Goal: Information Seeking & Learning: Learn about a topic

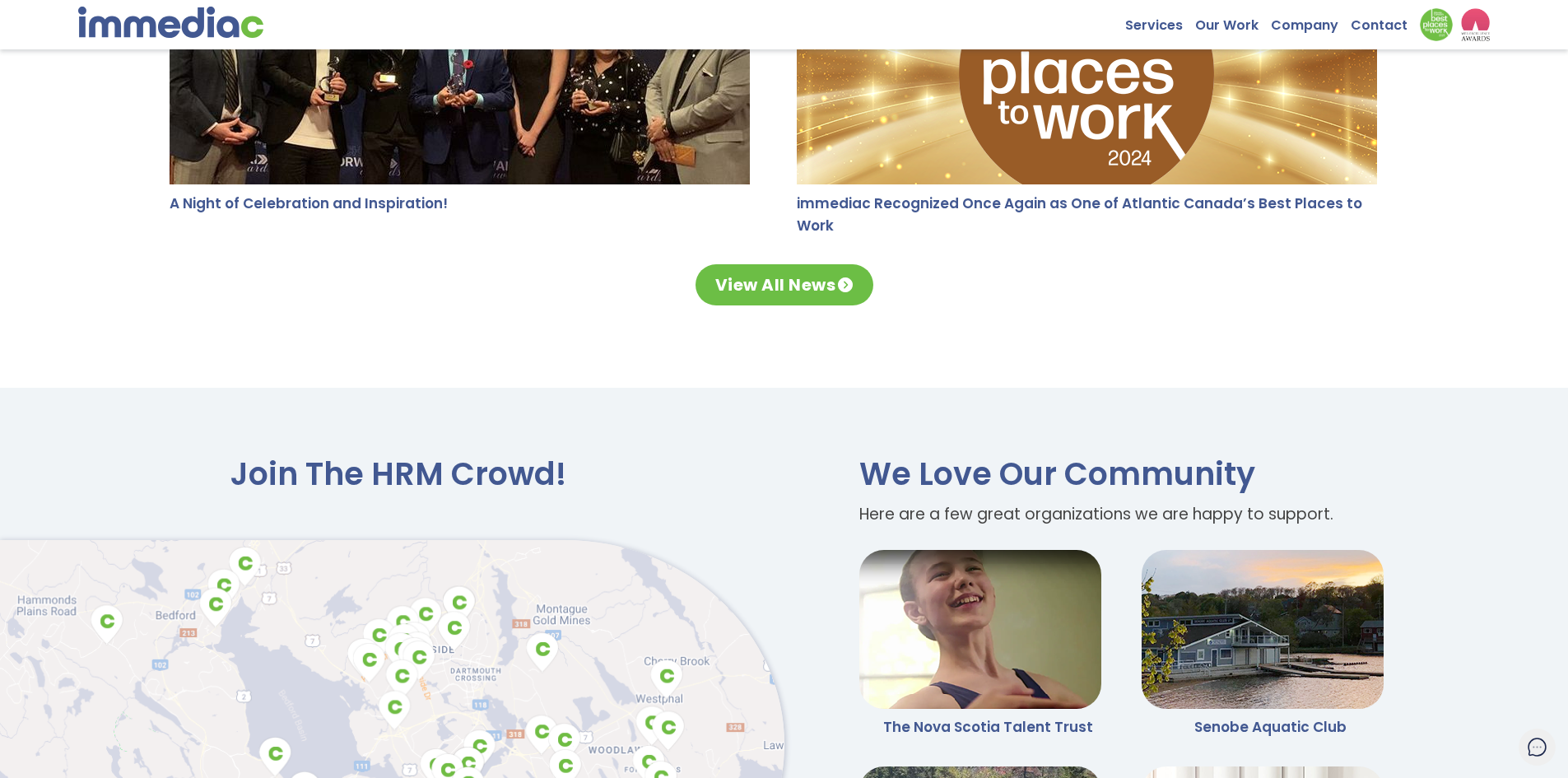
scroll to position [4231, 0]
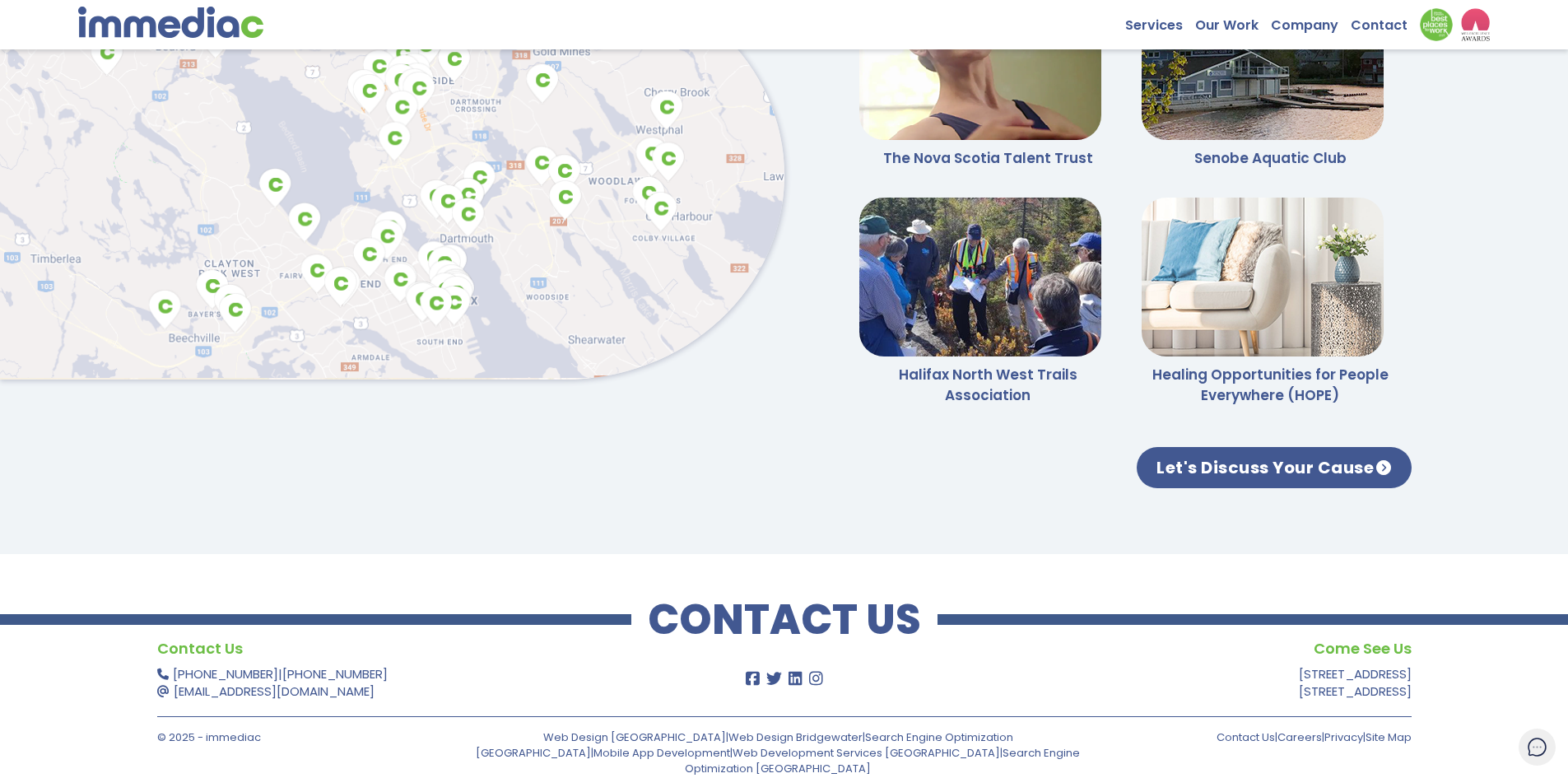
drag, startPoint x: 1579, startPoint y: 743, endPoint x: 1579, endPoint y: 753, distance: 10.0
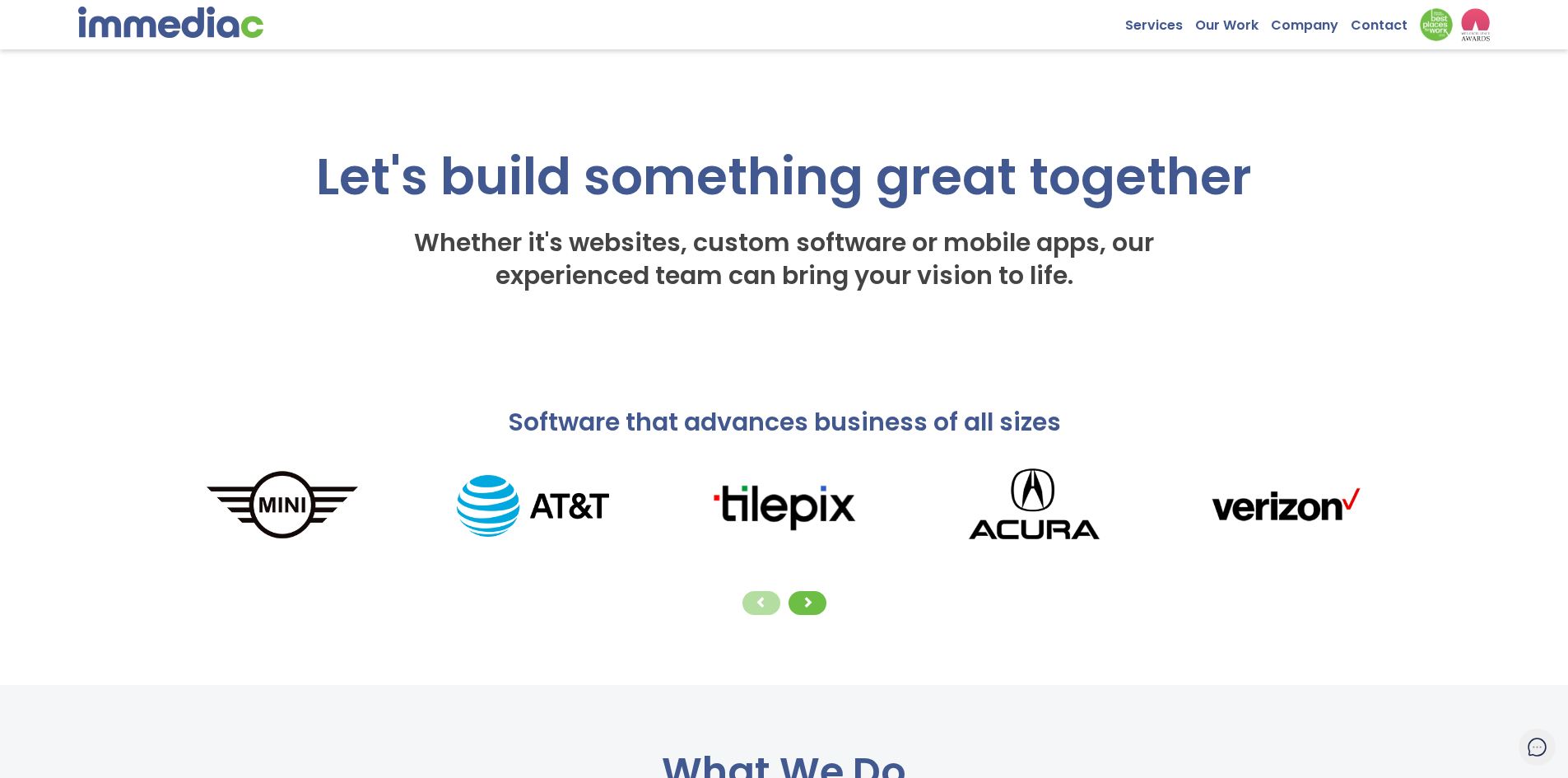
scroll to position [0, 0]
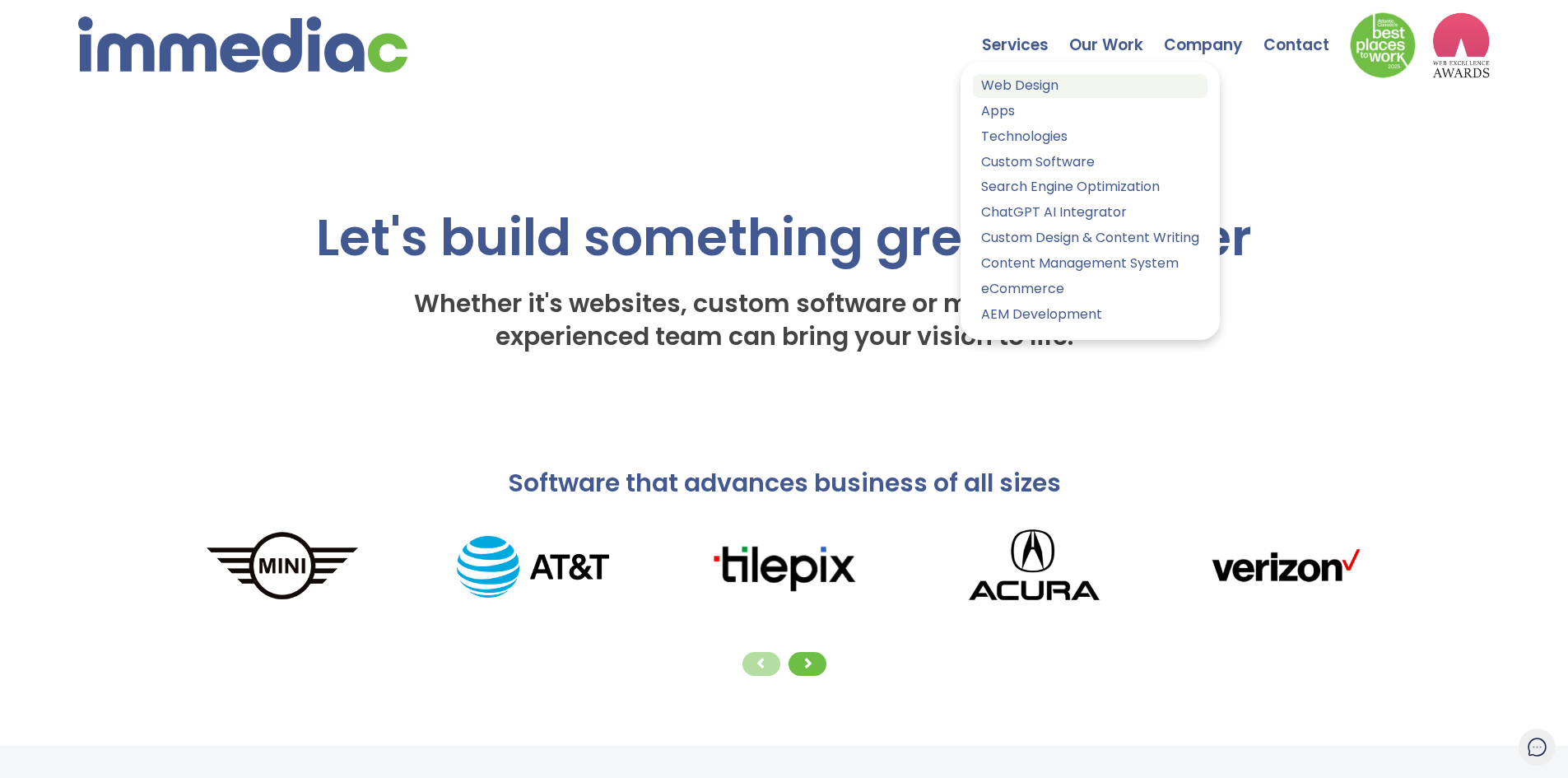
click at [1022, 81] on link "Web Design" at bounding box center [1090, 86] width 235 height 24
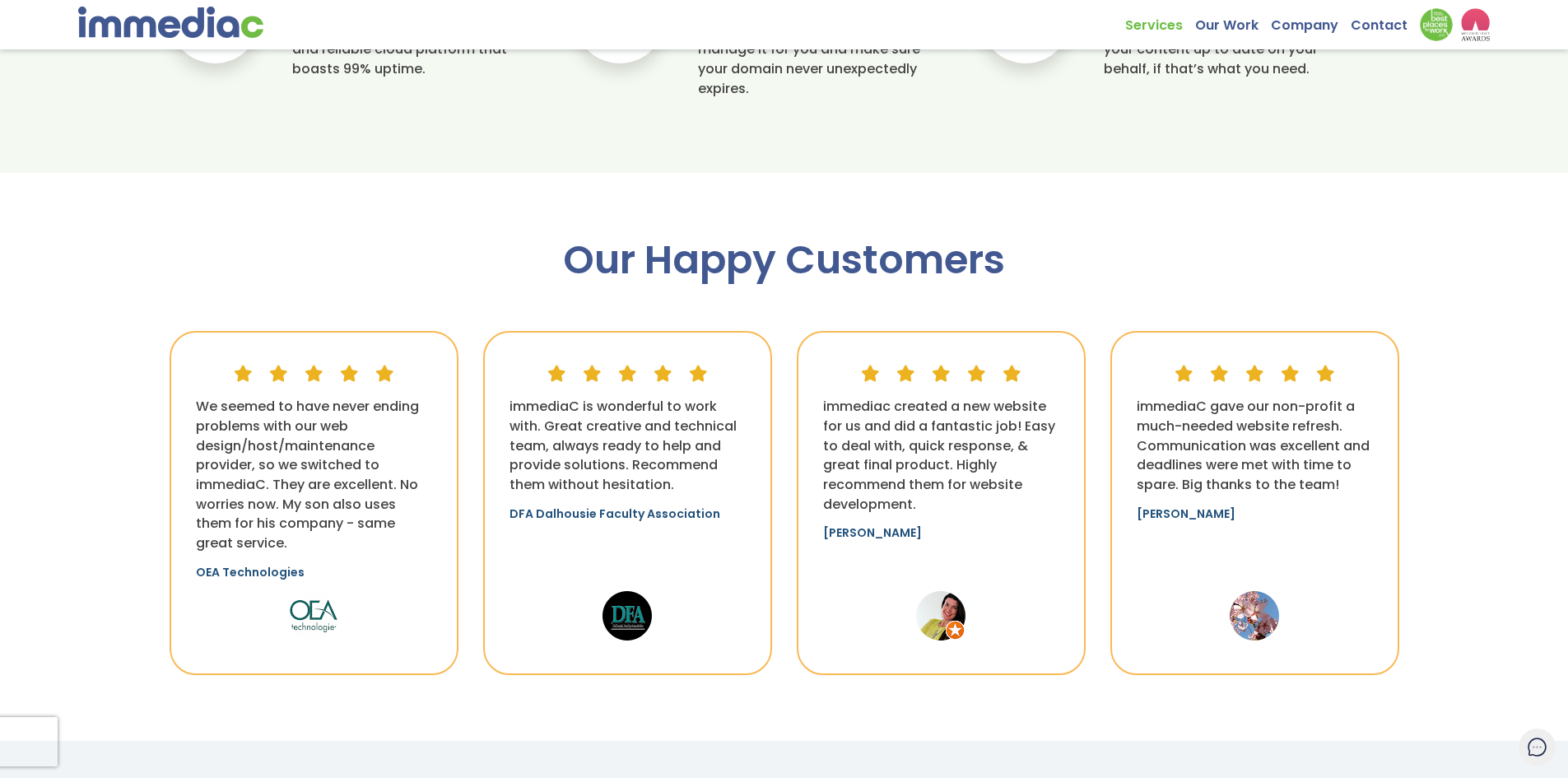
scroll to position [1632, 0]
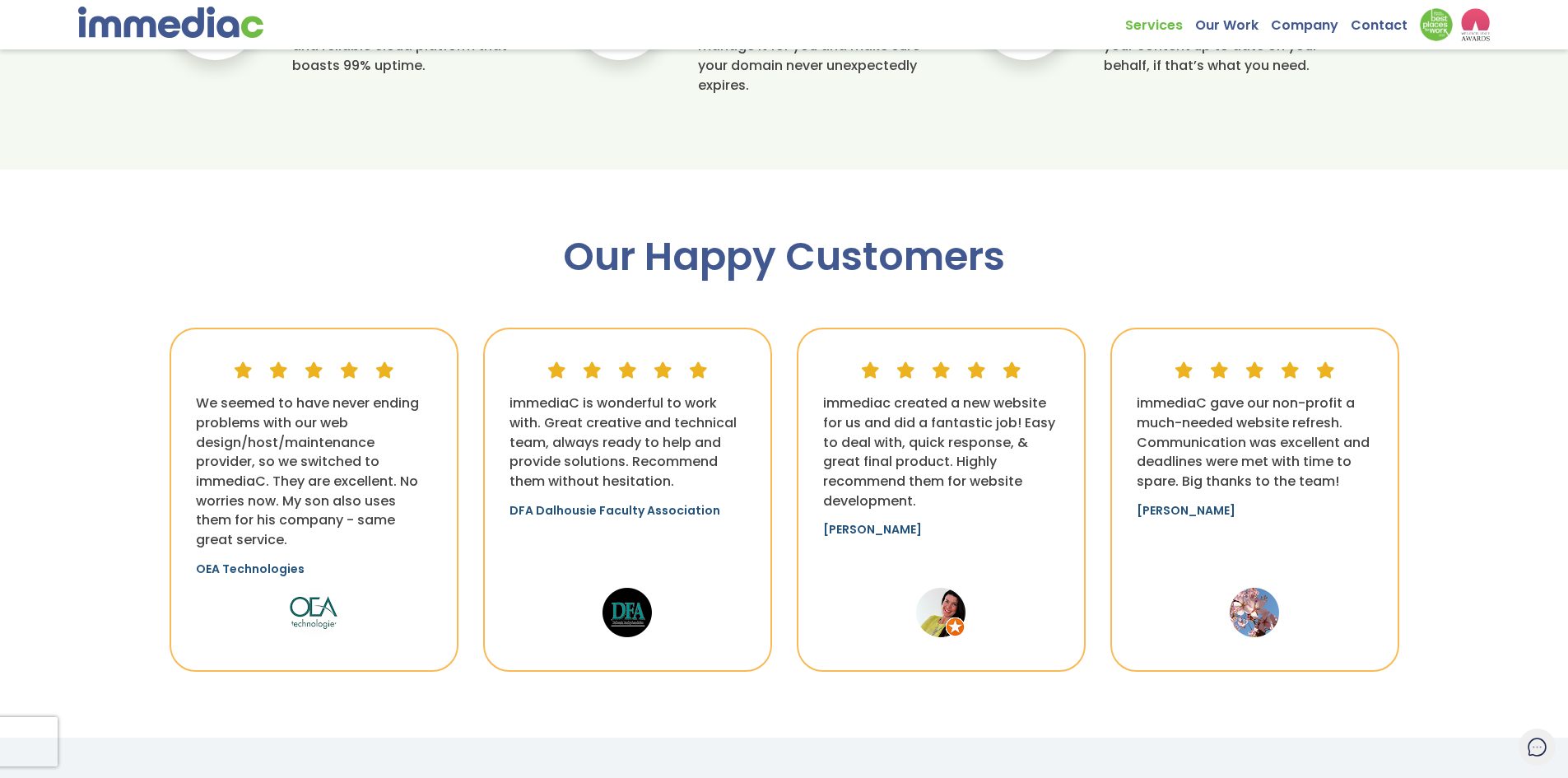
drag, startPoint x: 1579, startPoint y: 126, endPoint x: 1579, endPoint y: 514, distance: 388.0
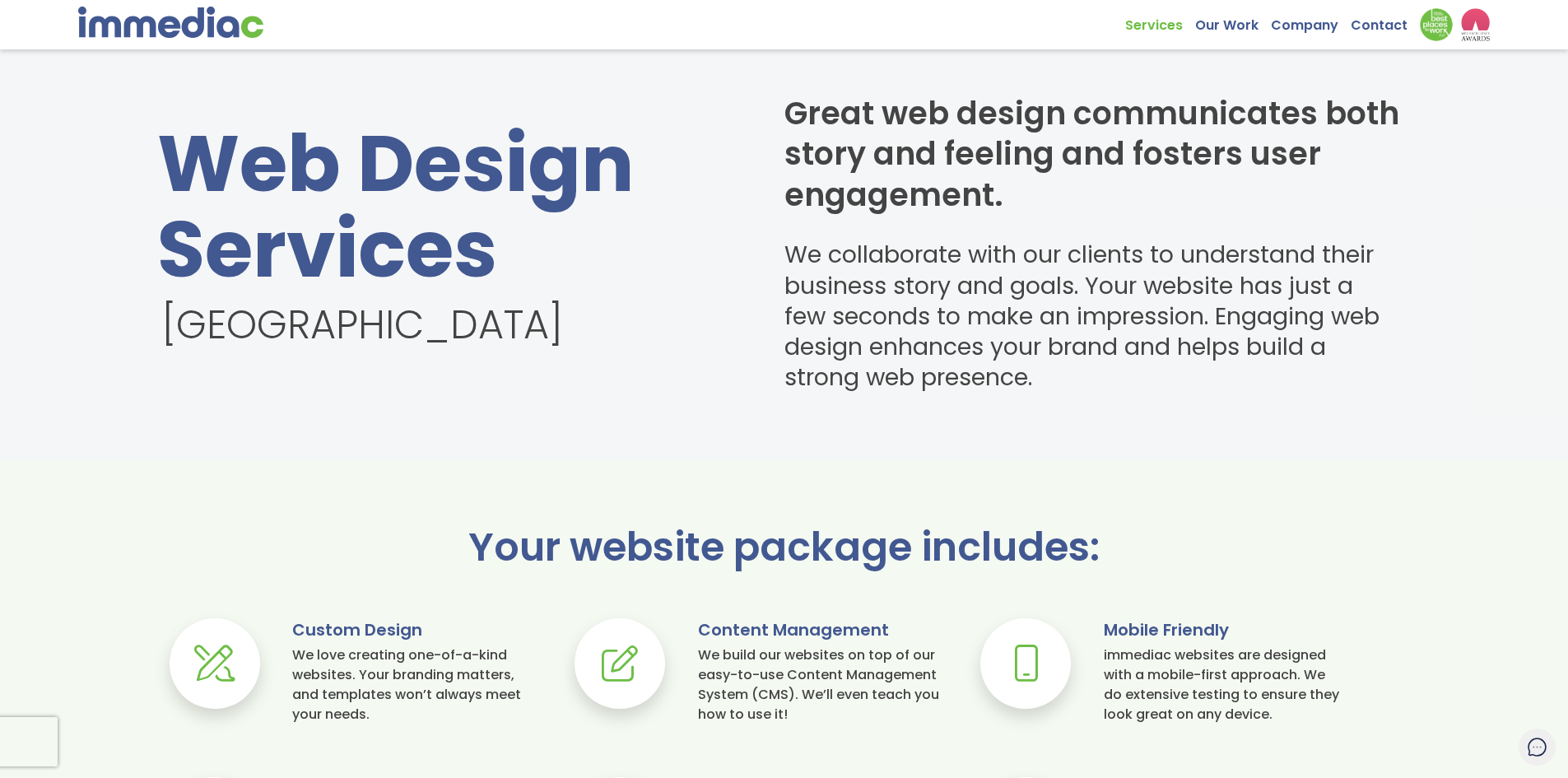
scroll to position [0, 0]
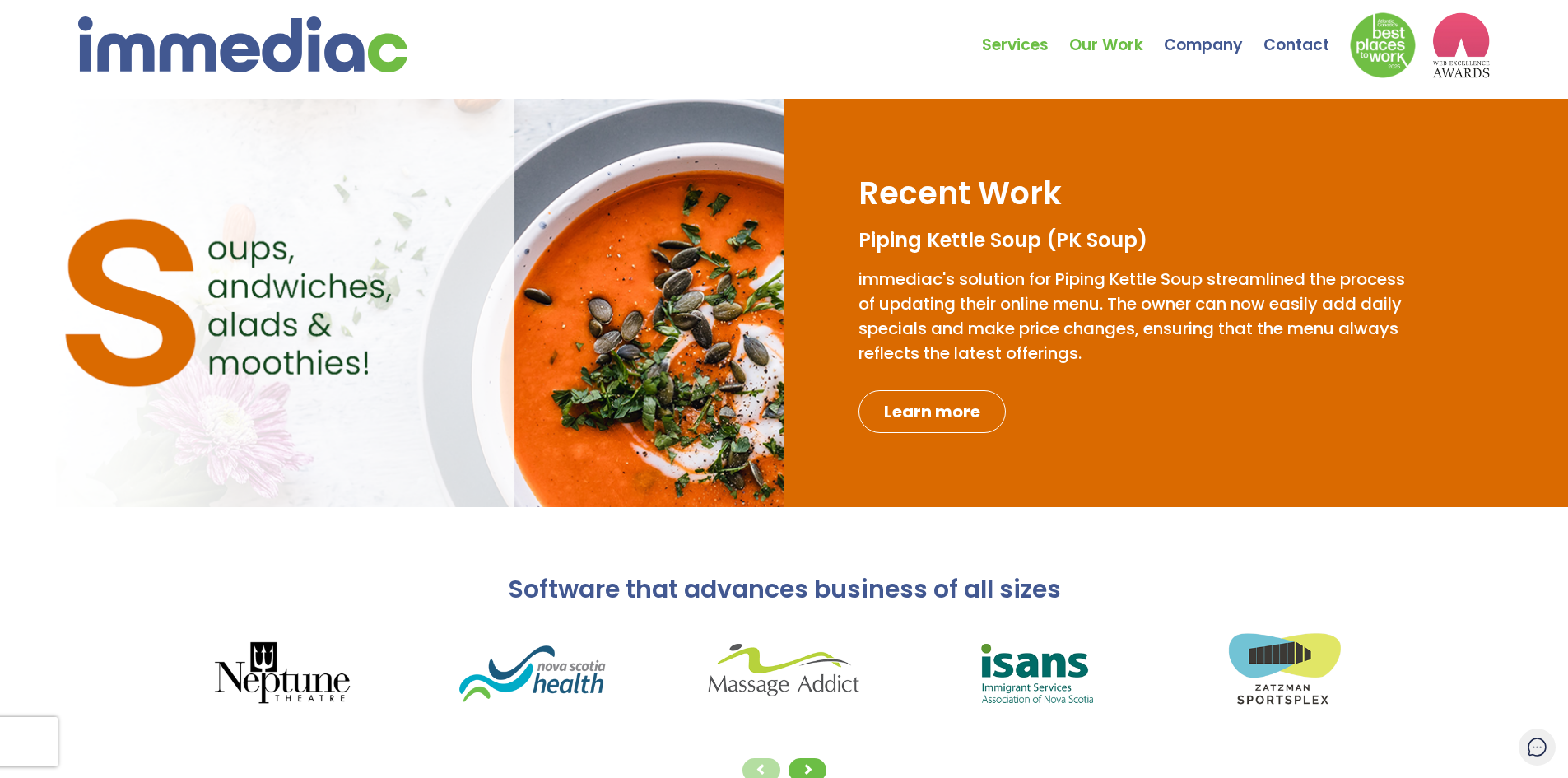
click at [1119, 45] on link "Our Work" at bounding box center [1116, 33] width 94 height 57
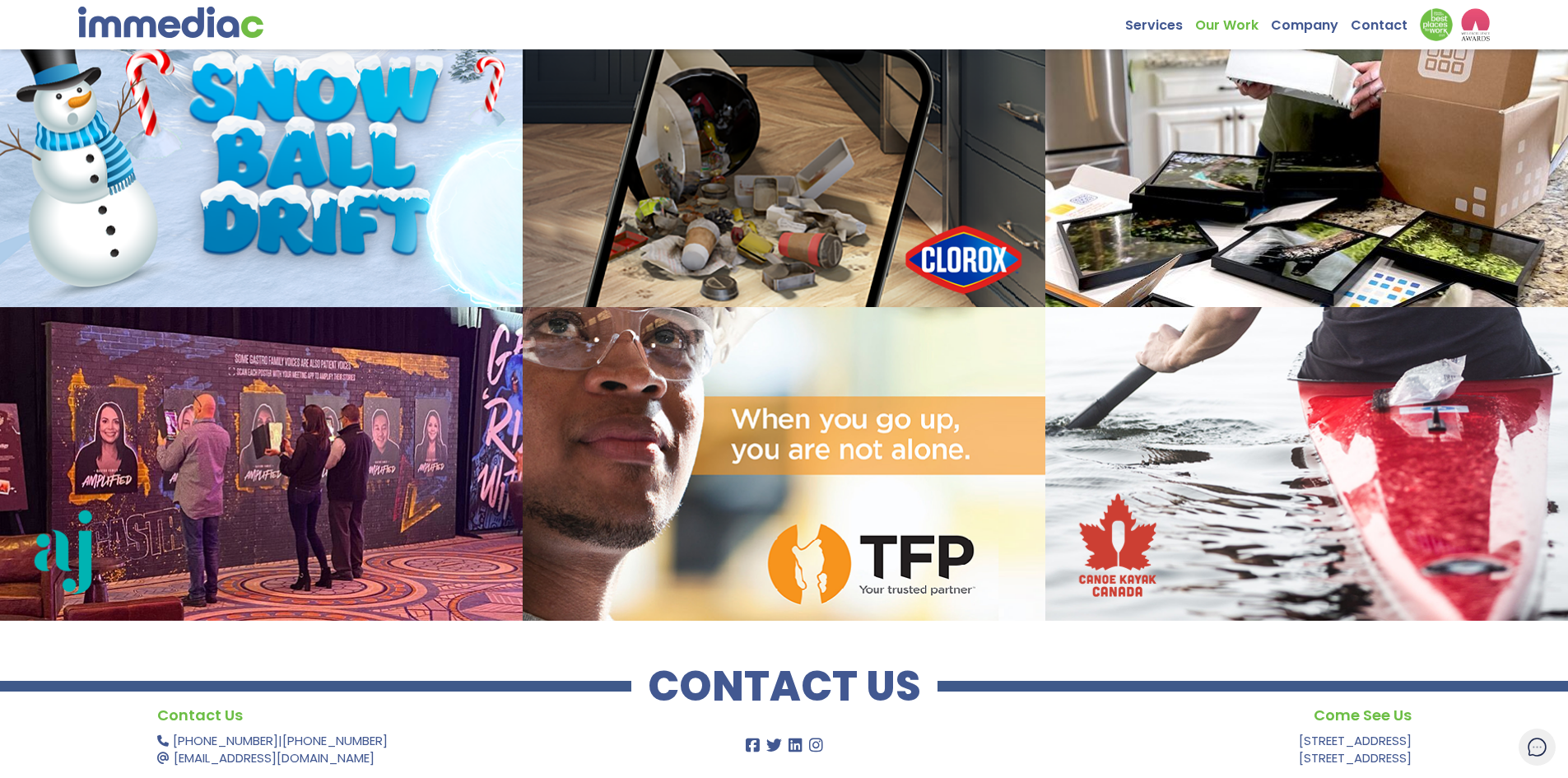
scroll to position [1881, 0]
